Goal: Use online tool/utility: Utilize a website feature to perform a specific function

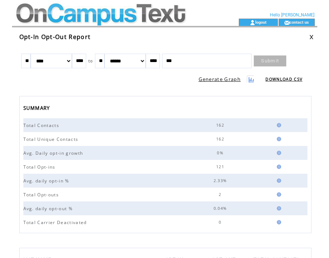
click at [270, 64] on link "Submit" at bounding box center [270, 60] width 32 height 11
click at [79, 16] on td at bounding box center [112, 9] width 200 height 19
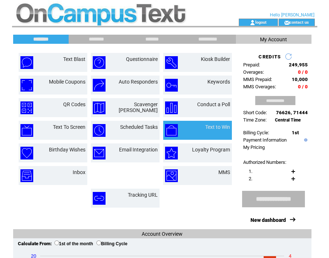
click at [191, 138] on td "Text to Win" at bounding box center [197, 130] width 69 height 19
click at [213, 126] on link "Text to Win" at bounding box center [217, 127] width 25 height 6
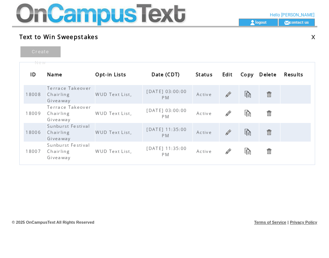
click at [202, 130] on span "Active" at bounding box center [204, 132] width 17 height 6
